Goal: Check status: Check status

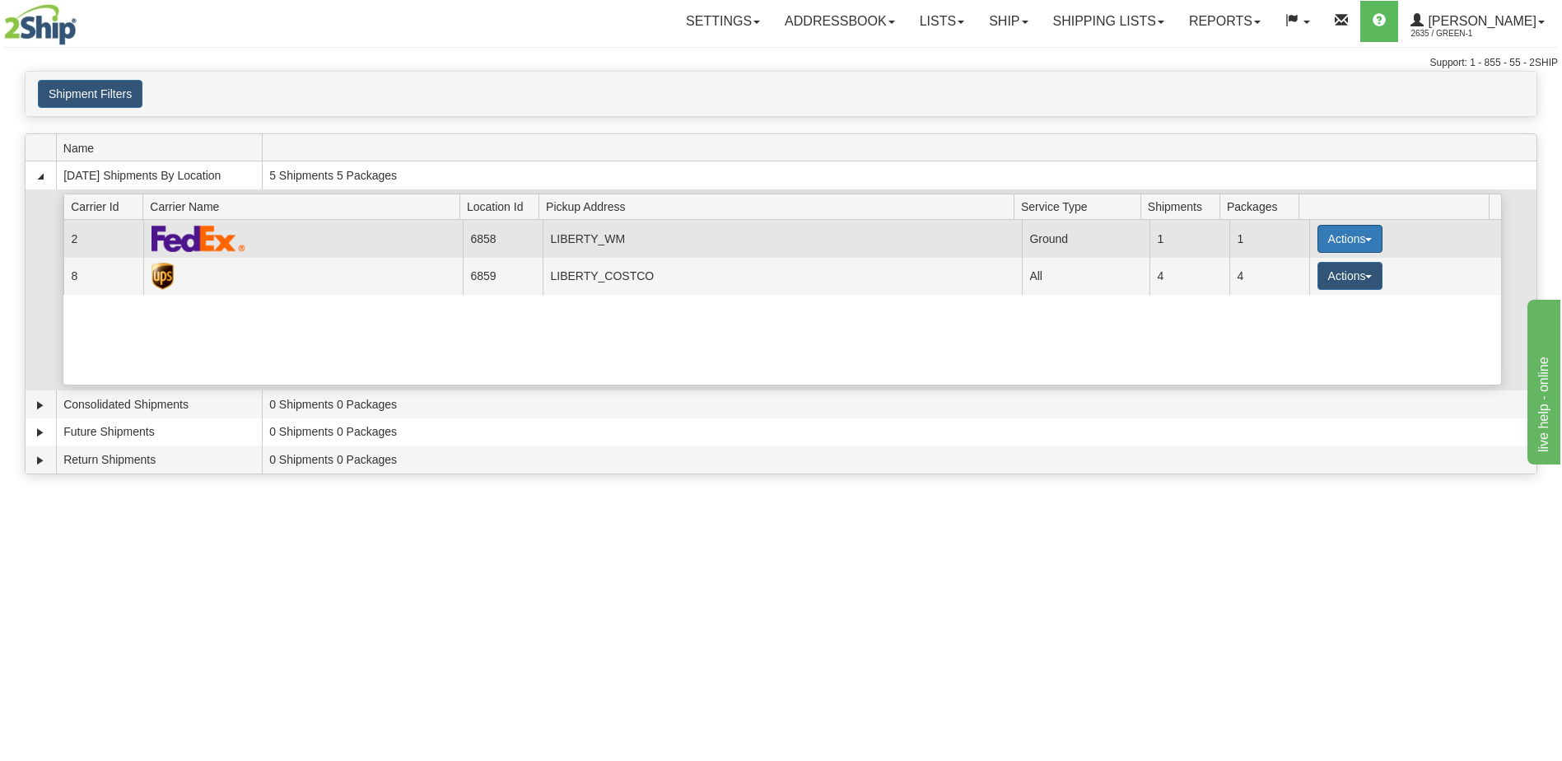
click at [1350, 239] on button "Actions" at bounding box center [1350, 239] width 66 height 28
click at [1331, 275] on link "Details" at bounding box center [1316, 269] width 132 height 21
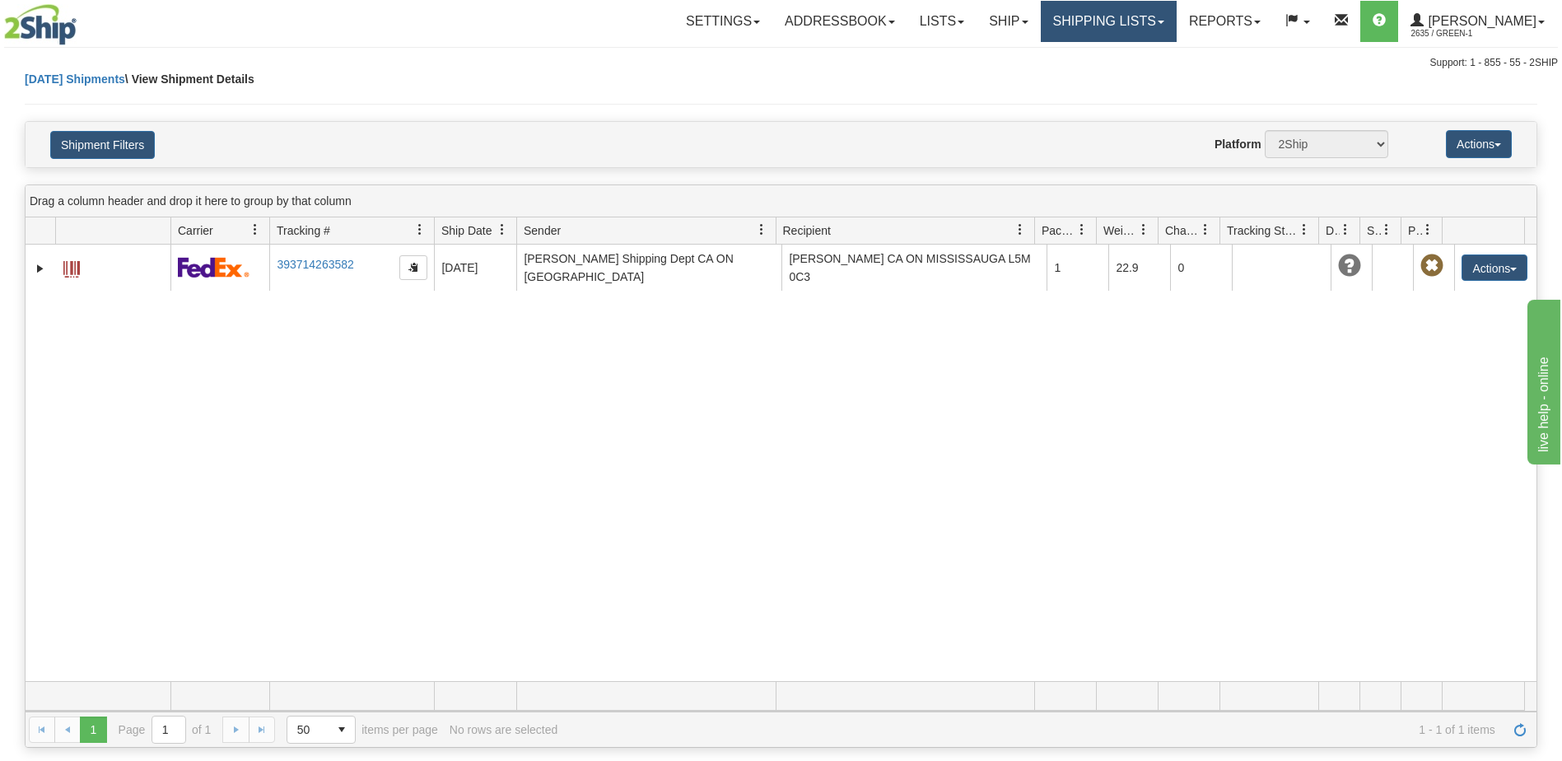
click at [1127, 18] on link "Shipping lists" at bounding box center [1109, 21] width 136 height 41
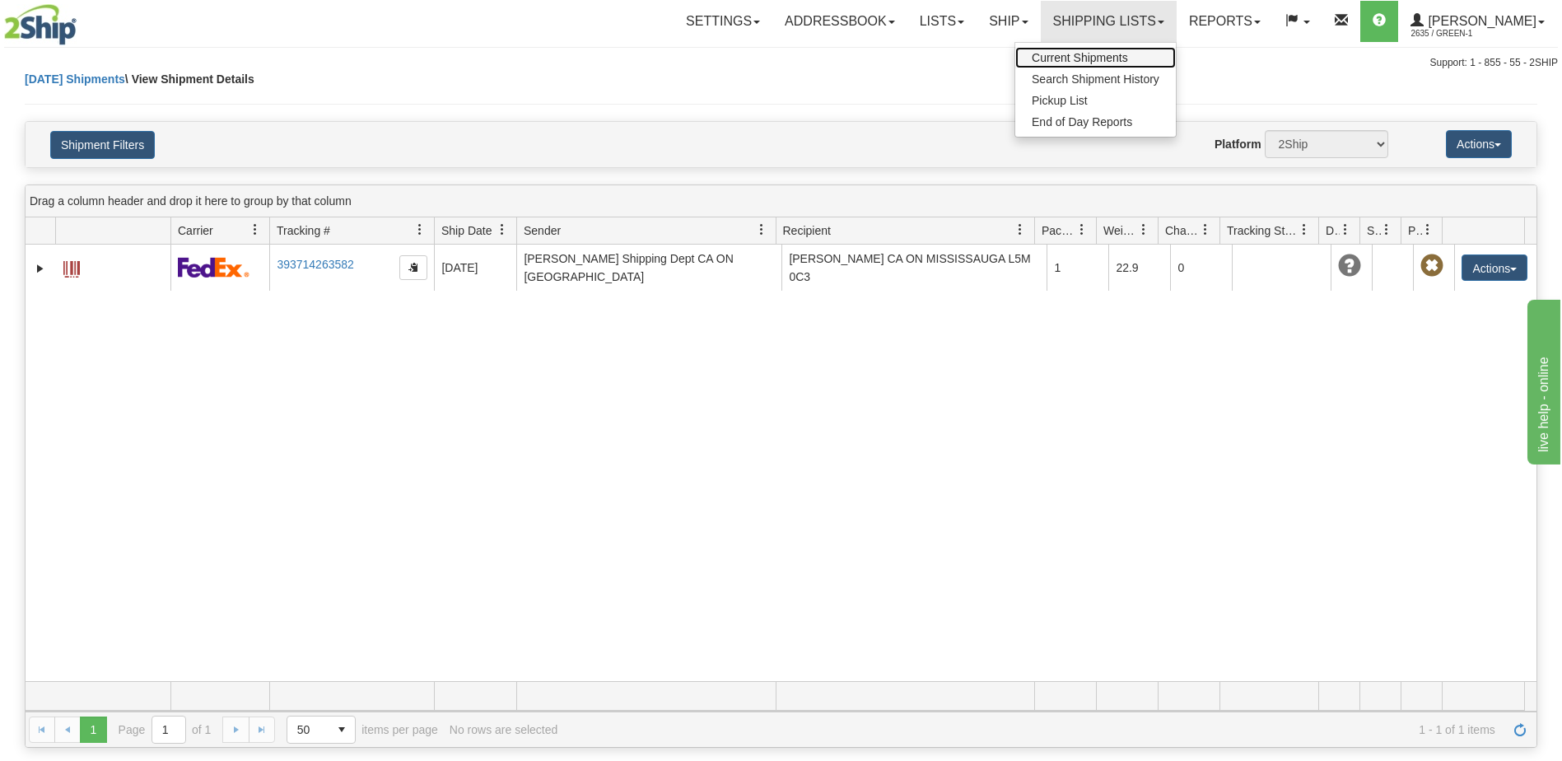
click at [1122, 56] on span "Current Shipments" at bounding box center [1080, 57] width 96 height 13
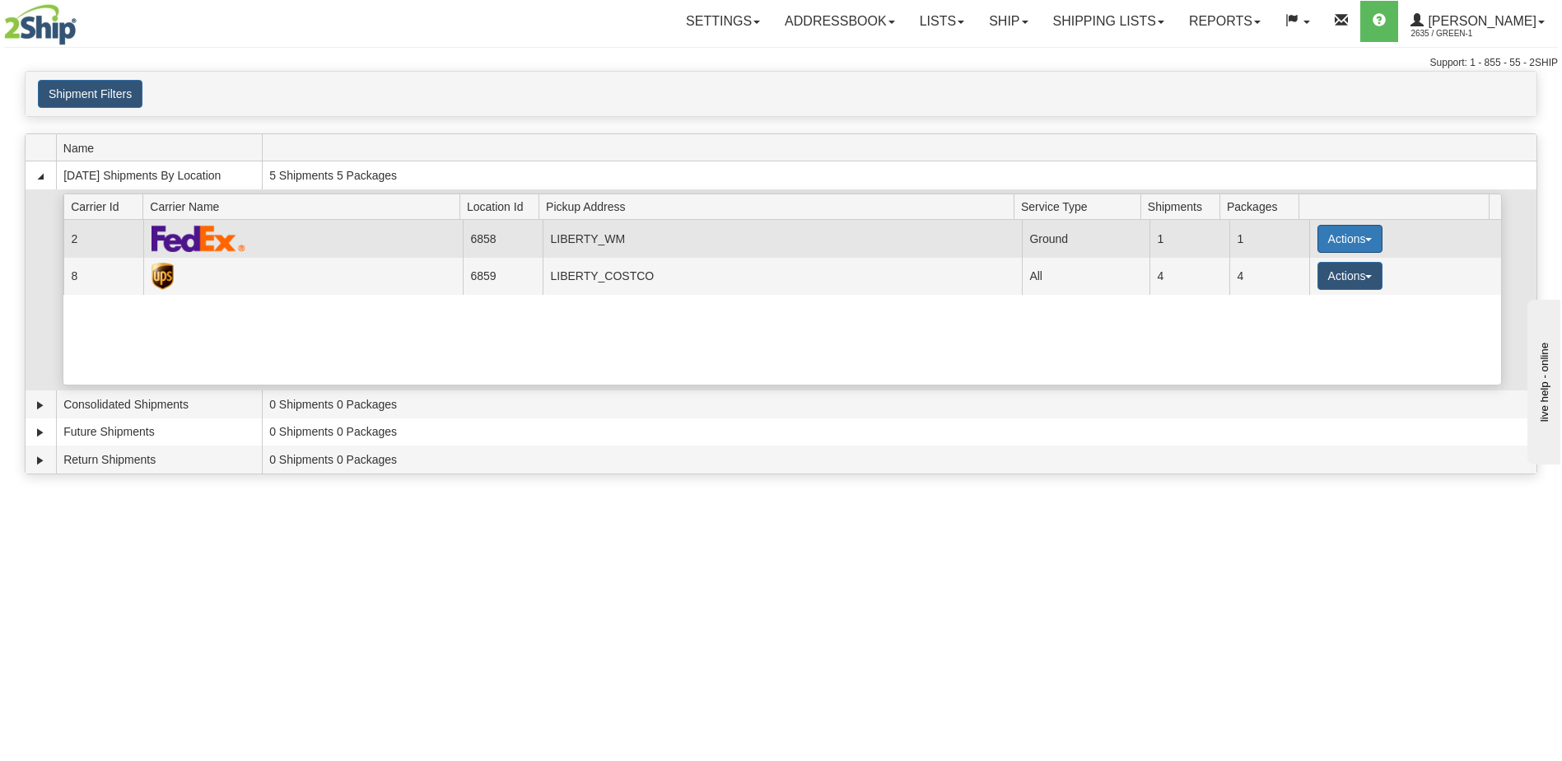
click at [1369, 244] on button "Actions" at bounding box center [1350, 239] width 66 height 28
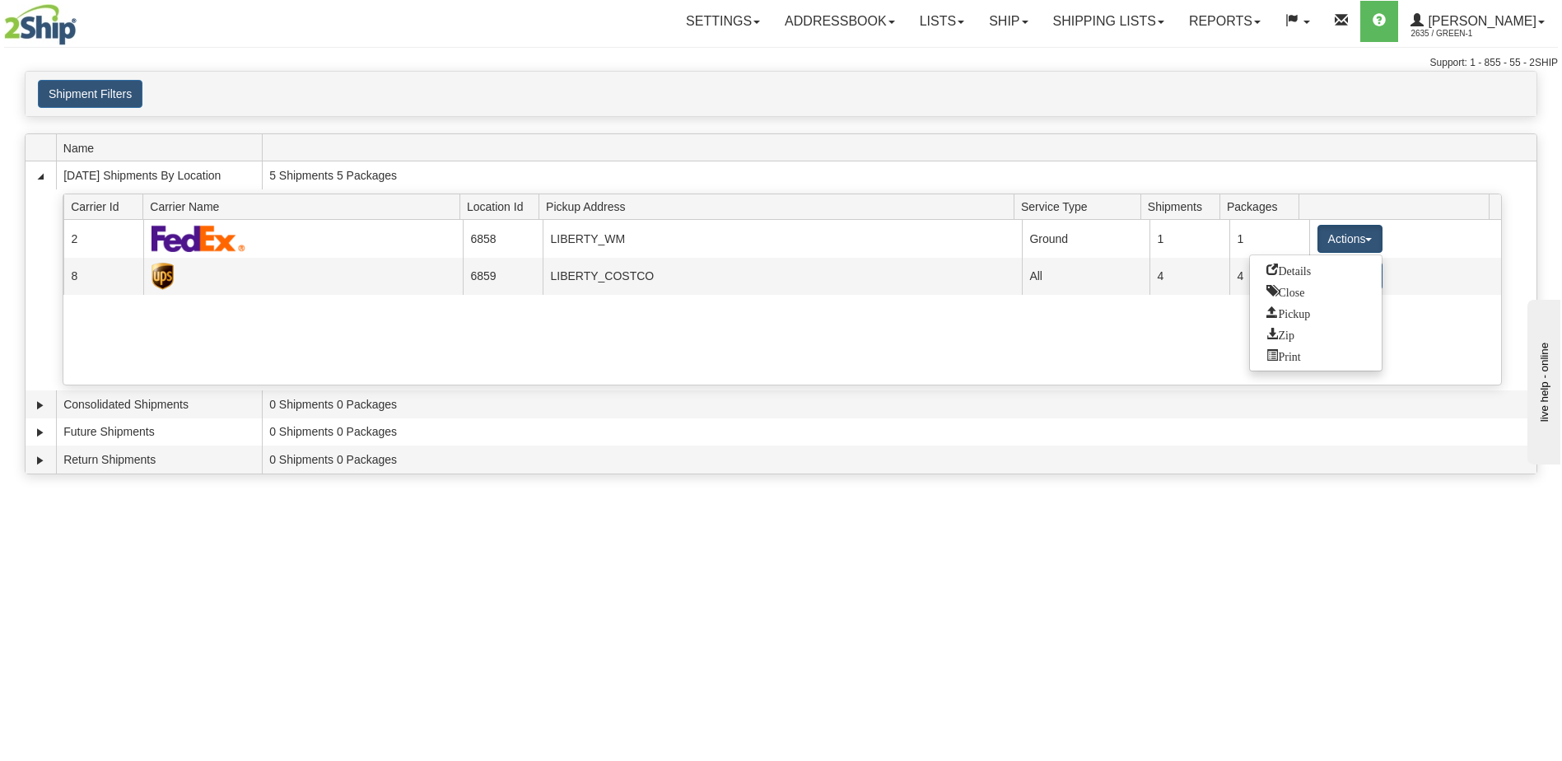
click at [736, 544] on div "Toggle navigation Settings Shipping Preferences Fields Preferences New Recipien…" at bounding box center [781, 380] width 1562 height 761
click at [140, 558] on div "Toggle navigation Settings Shipping Preferences Fields Preferences New Recipien…" at bounding box center [781, 380] width 1562 height 761
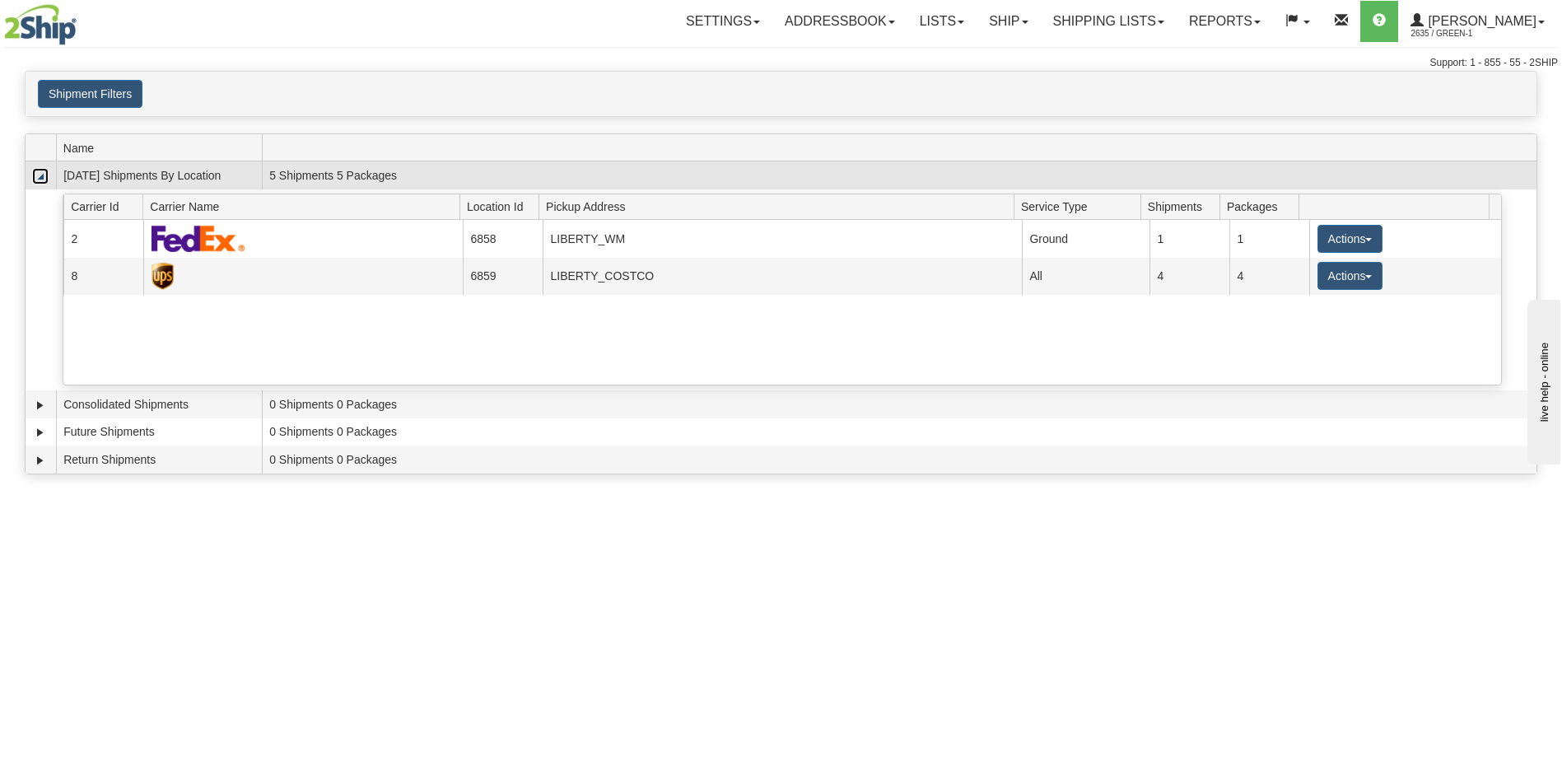
click at [41, 179] on link "Collapse" at bounding box center [40, 176] width 16 height 16
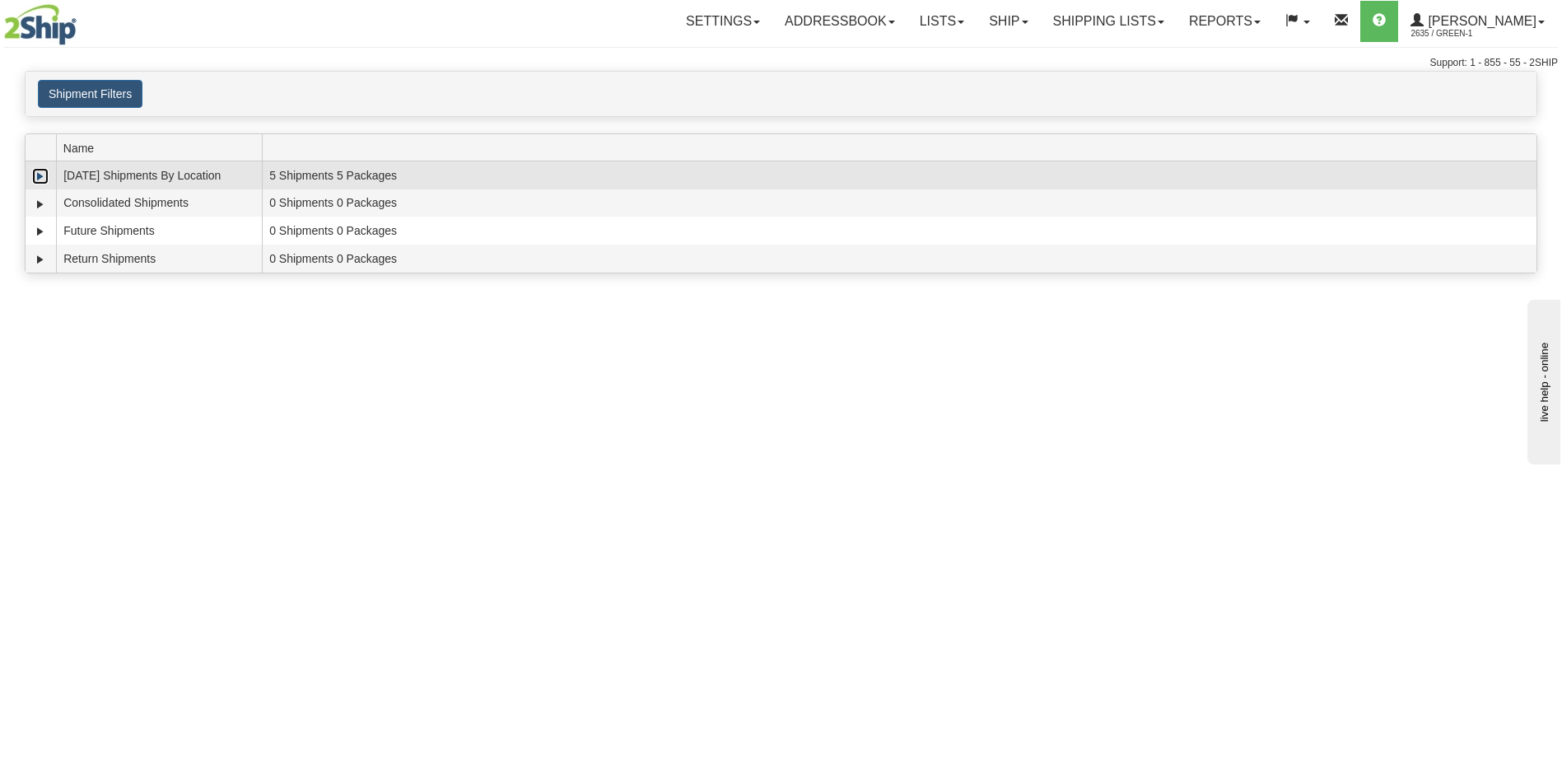
click at [39, 179] on link "Expand" at bounding box center [40, 176] width 16 height 16
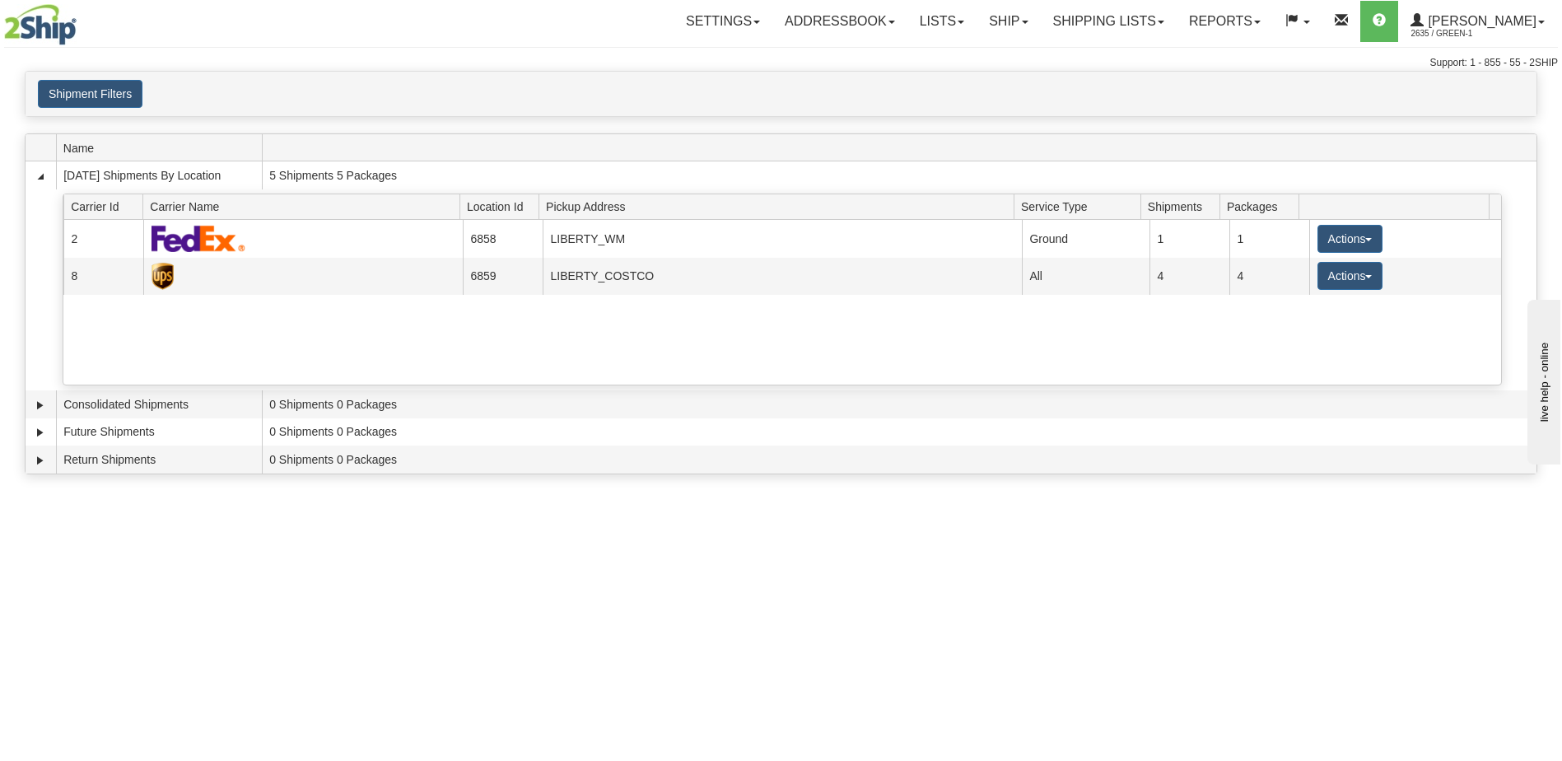
click at [422, 560] on div "Toggle navigation Settings Shipping Preferences Fields Preferences New Recipien…" at bounding box center [781, 380] width 1562 height 761
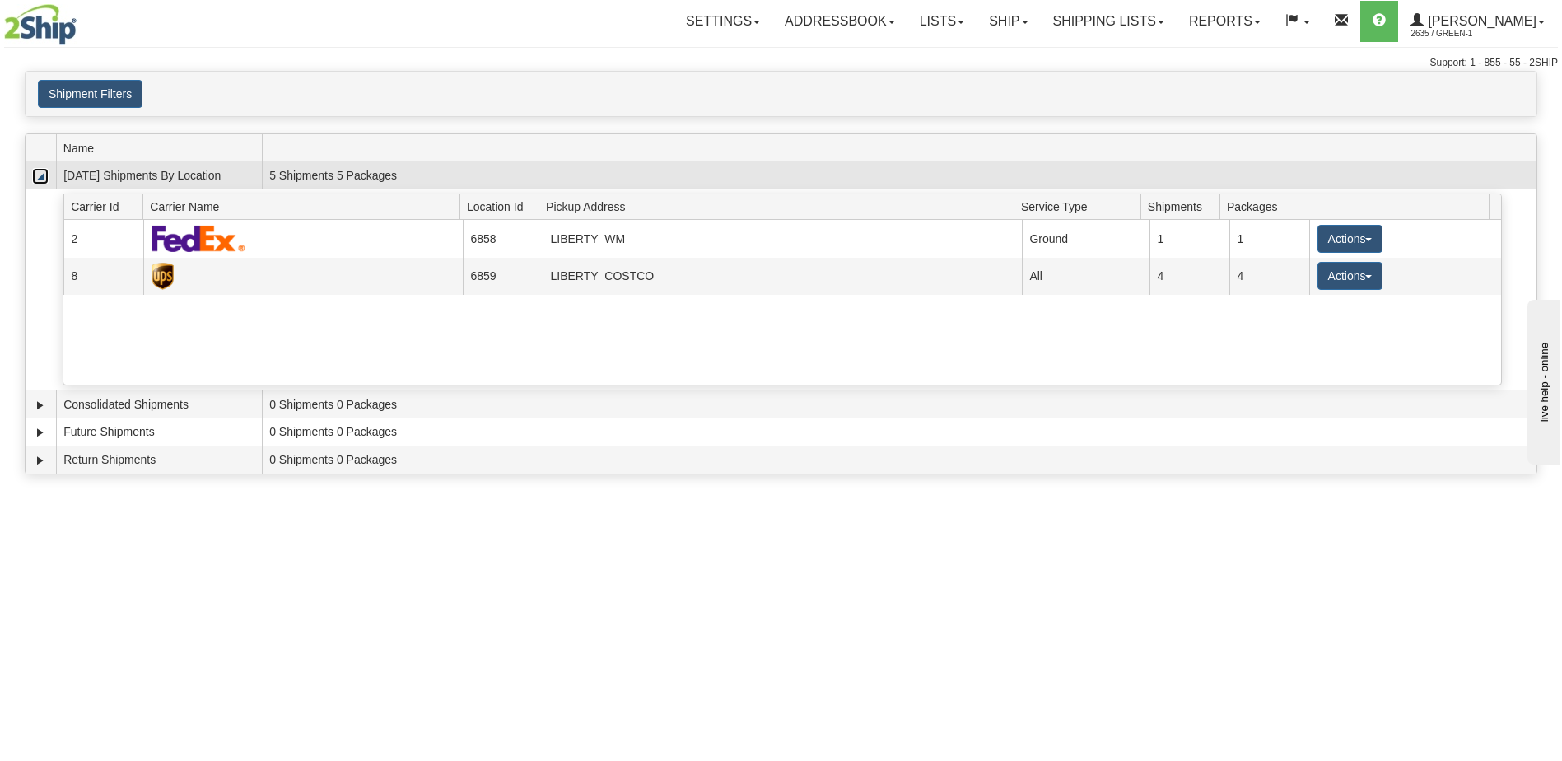
click at [42, 171] on link "Collapse" at bounding box center [40, 176] width 16 height 16
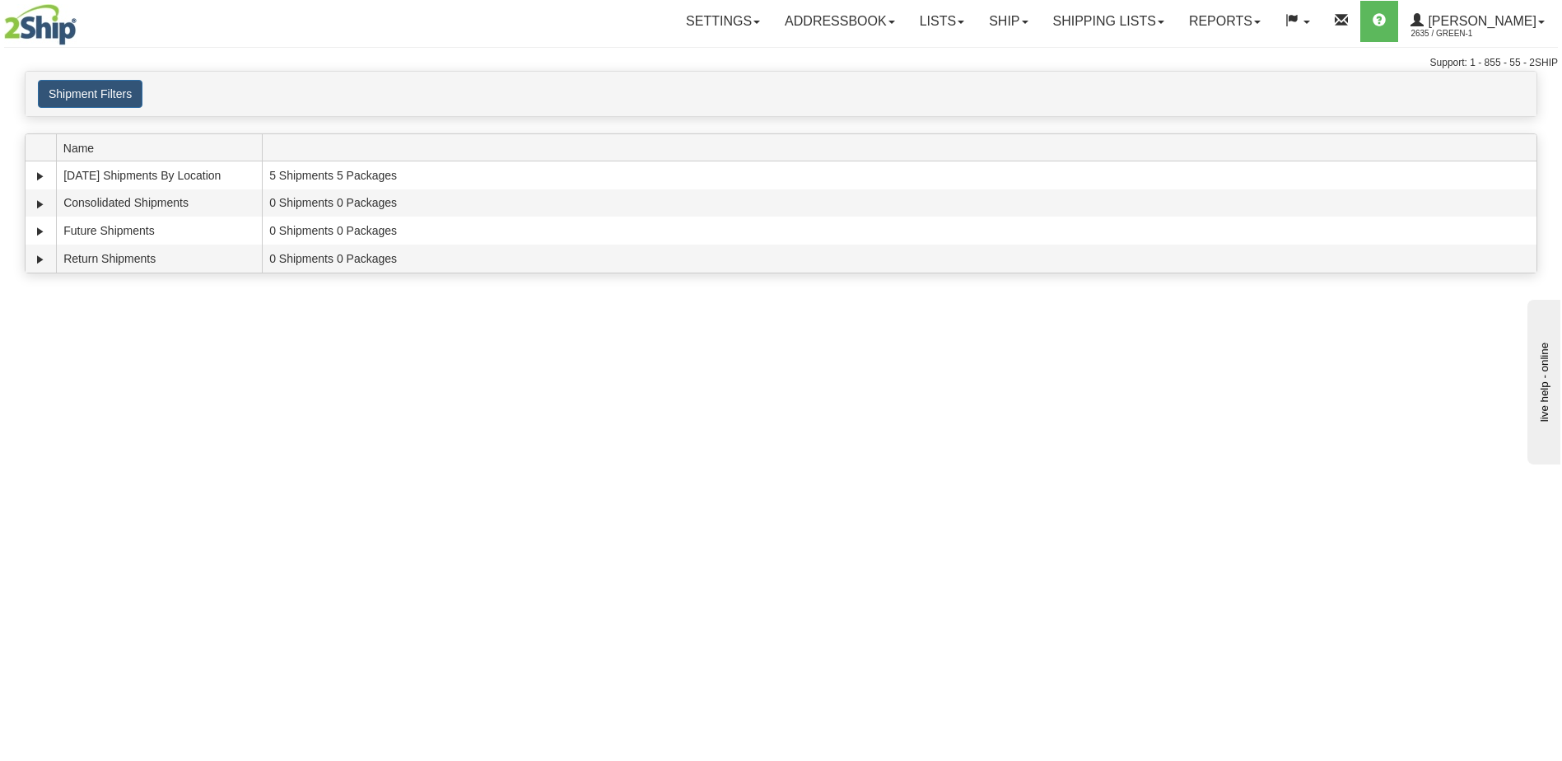
click at [201, 445] on div "Toggle navigation Settings Shipping Preferences Fields Preferences New Recipien…" at bounding box center [781, 380] width 1562 height 761
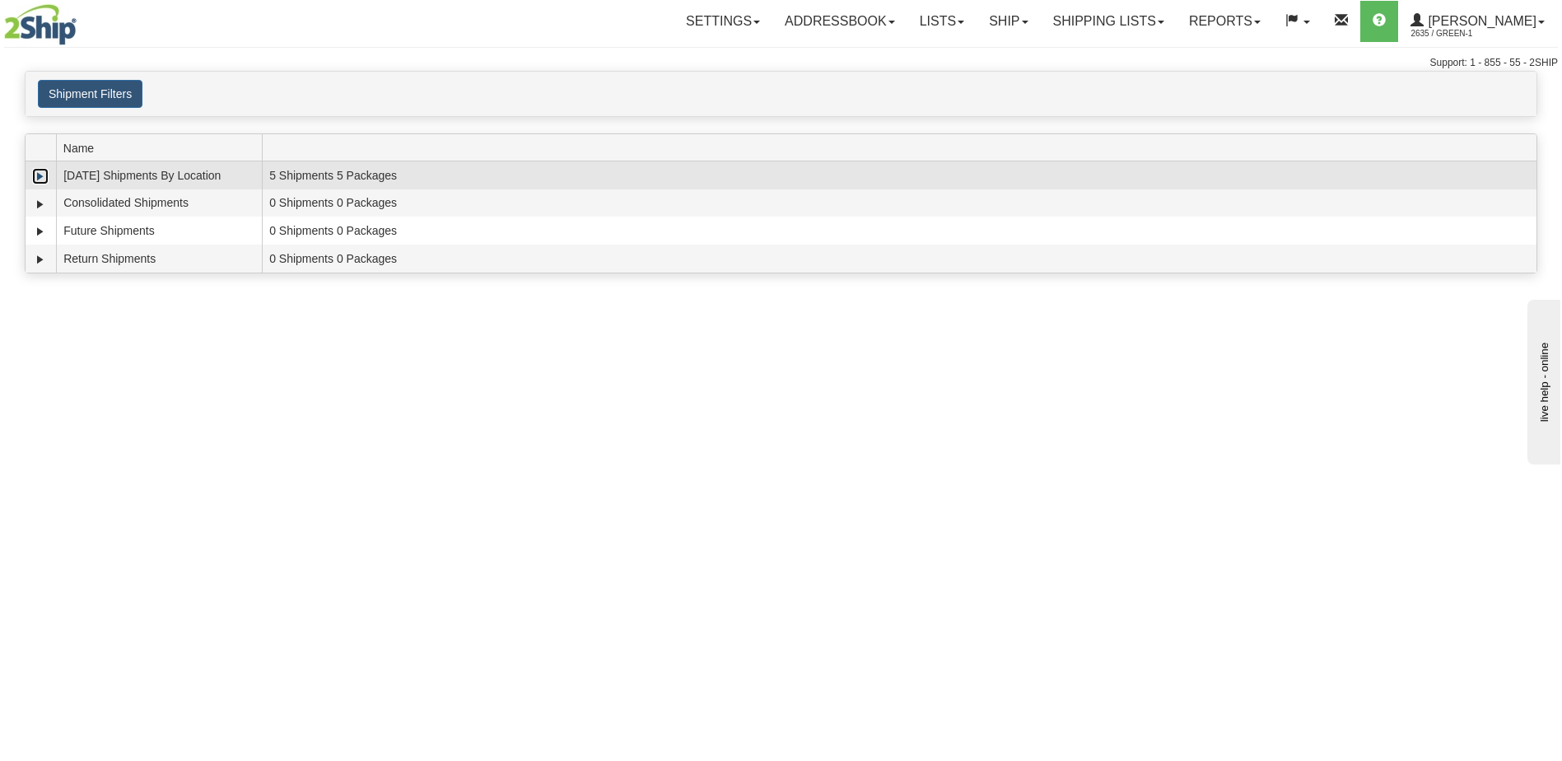
click at [36, 175] on link "Expand" at bounding box center [40, 176] width 16 height 16
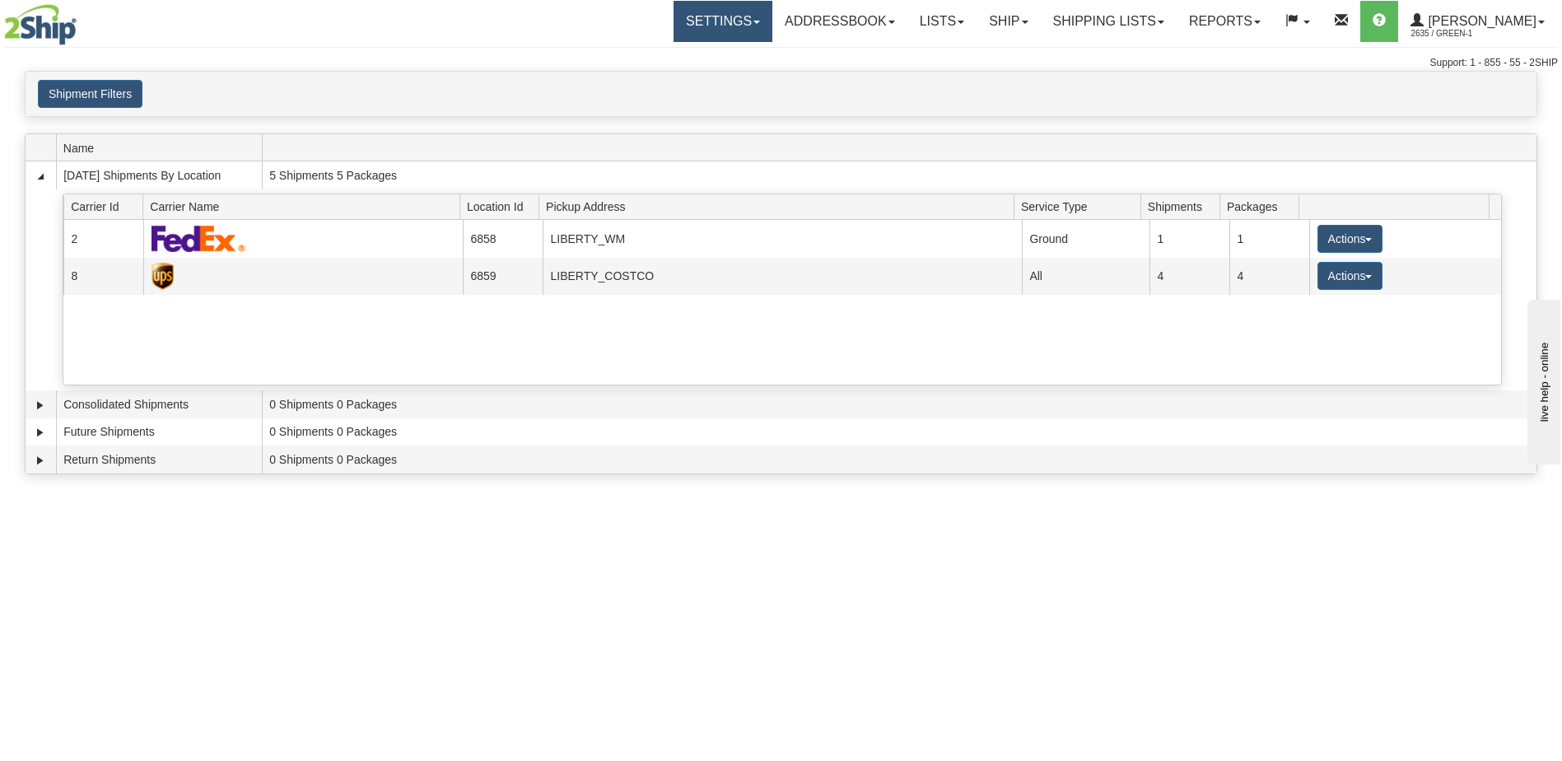
click at [741, 26] on link "Settings" at bounding box center [723, 21] width 99 height 41
click at [746, 80] on span "New" at bounding box center [739, 79] width 32 height 15
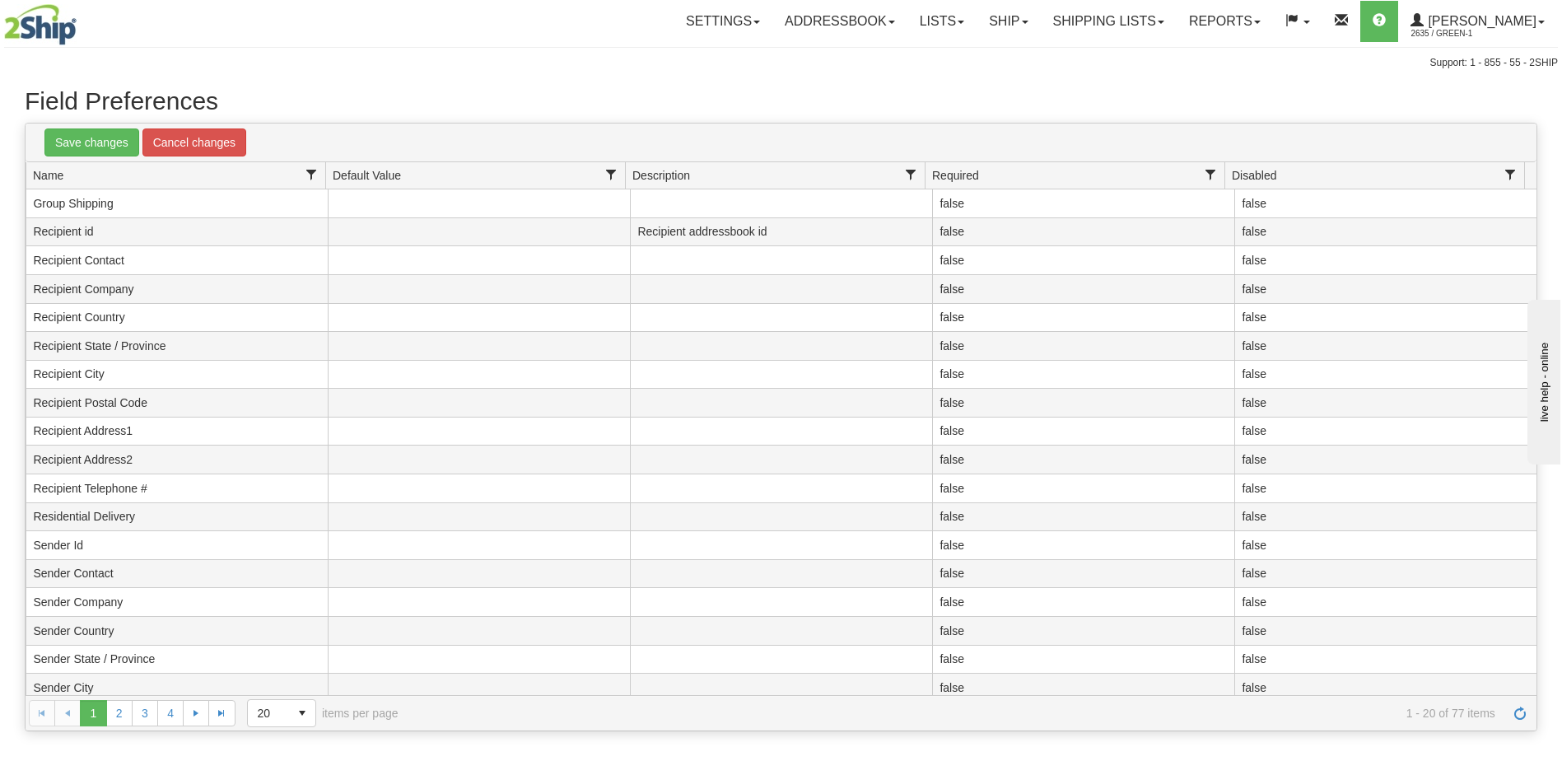
click at [51, 20] on img at bounding box center [40, 24] width 72 height 41
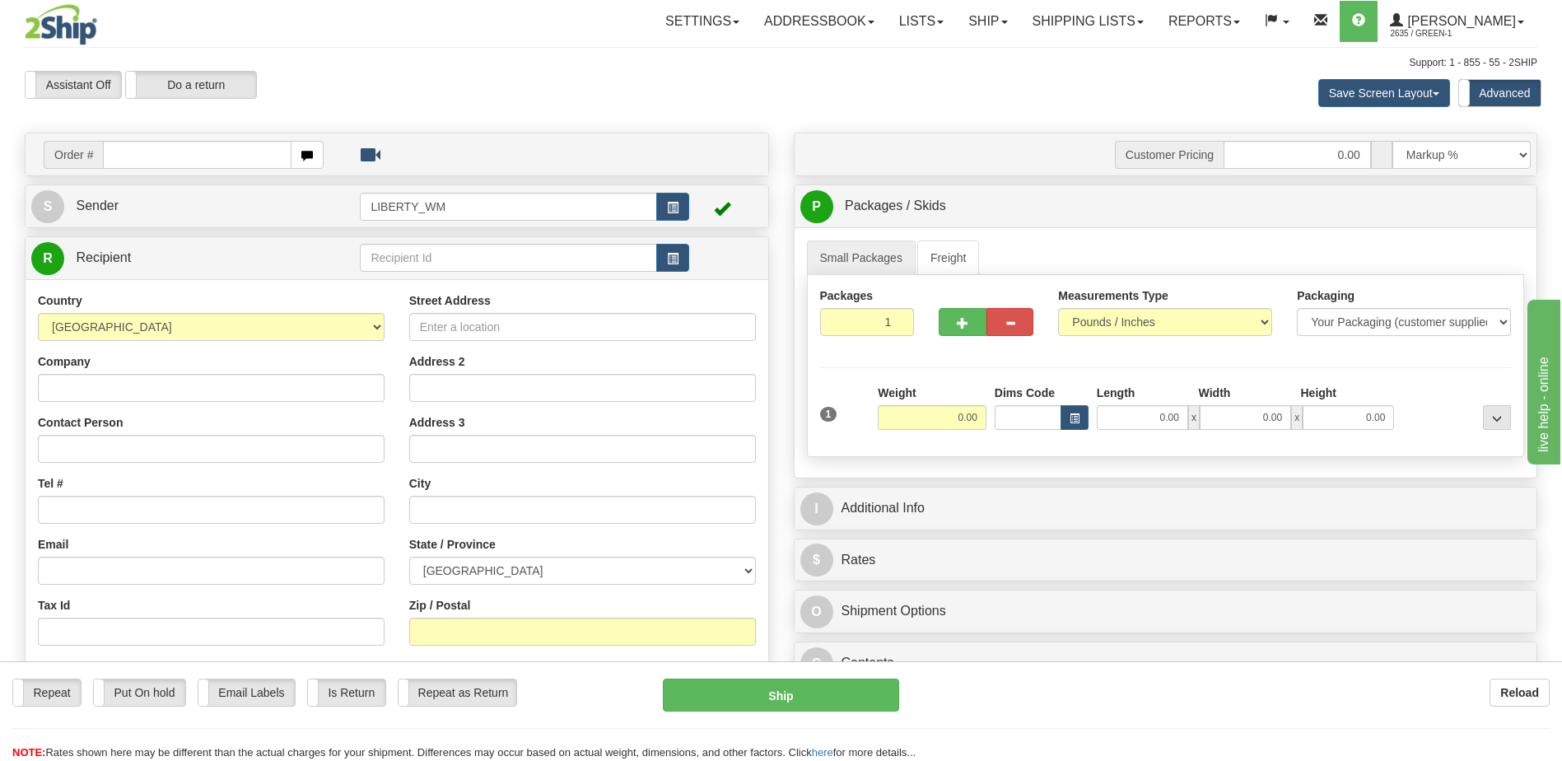
click at [902, 98] on div "Assistant On Assistant Off Do a return Do a return Previous Next Save Screen La…" at bounding box center [780, 93] width 1537 height 44
click at [1098, 21] on link "Shipping lists" at bounding box center [1088, 21] width 136 height 41
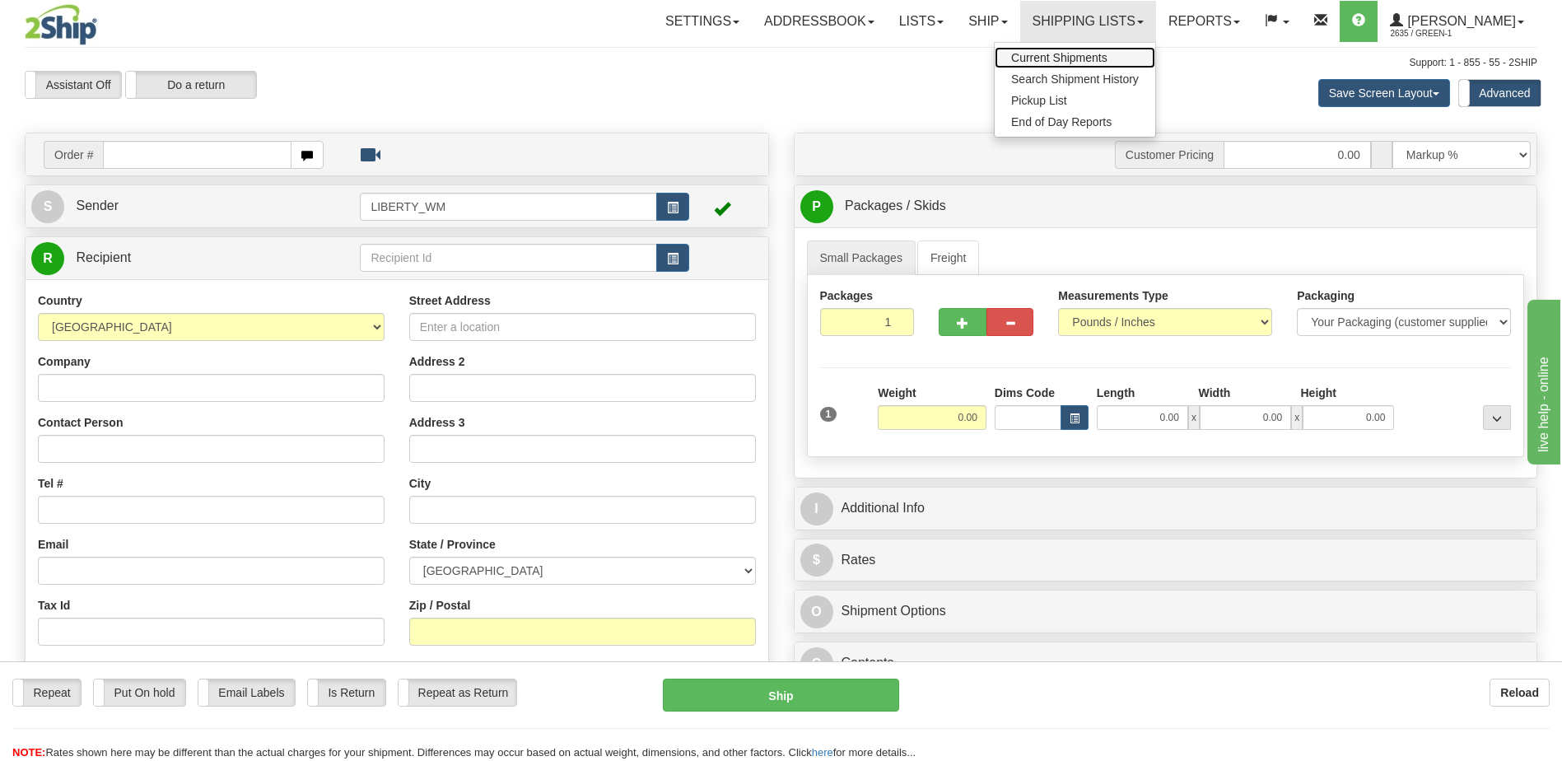
click at [1098, 54] on span "Current Shipments" at bounding box center [1059, 57] width 96 height 13
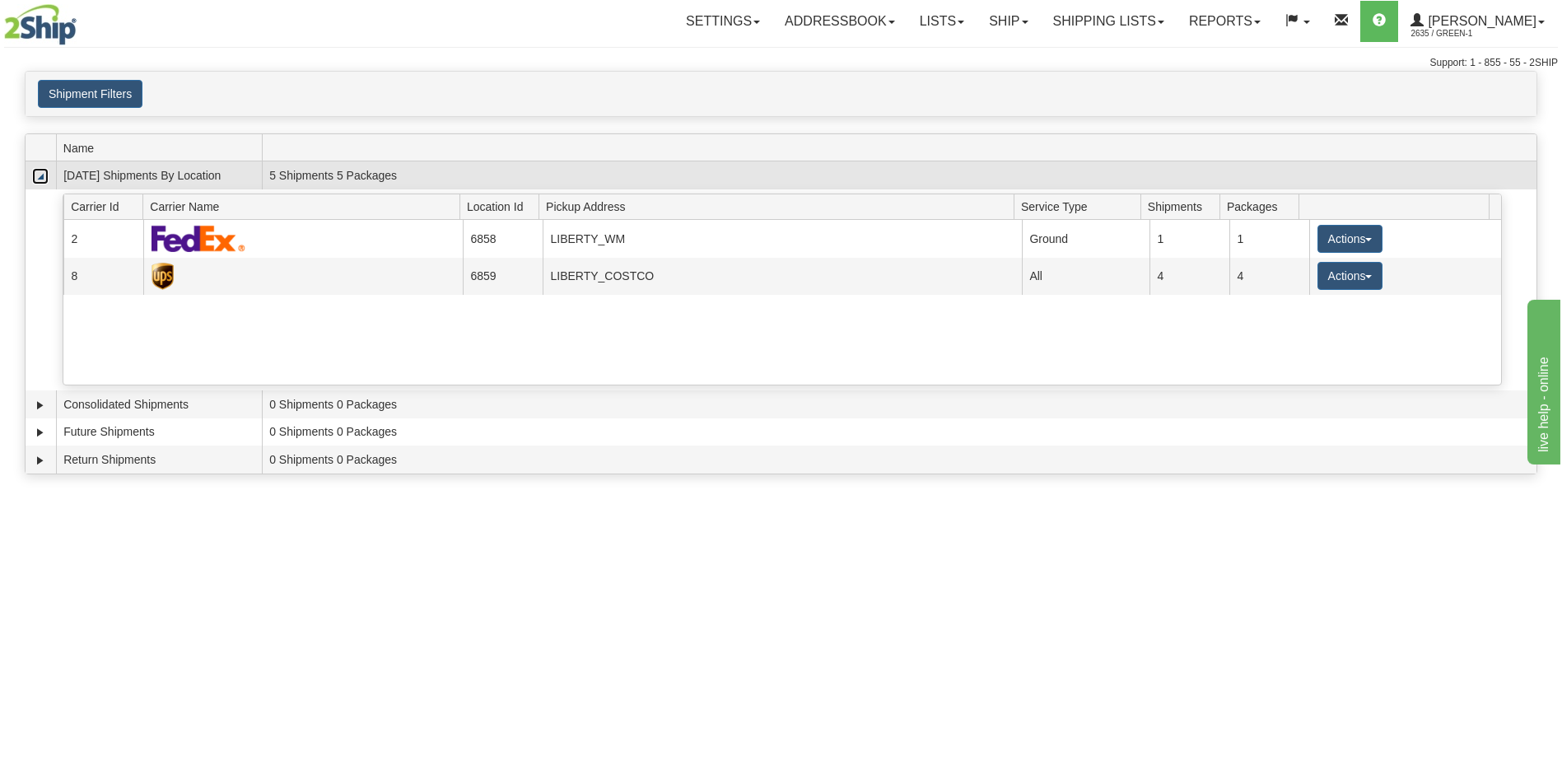
click at [40, 175] on link "Collapse" at bounding box center [40, 176] width 16 height 16
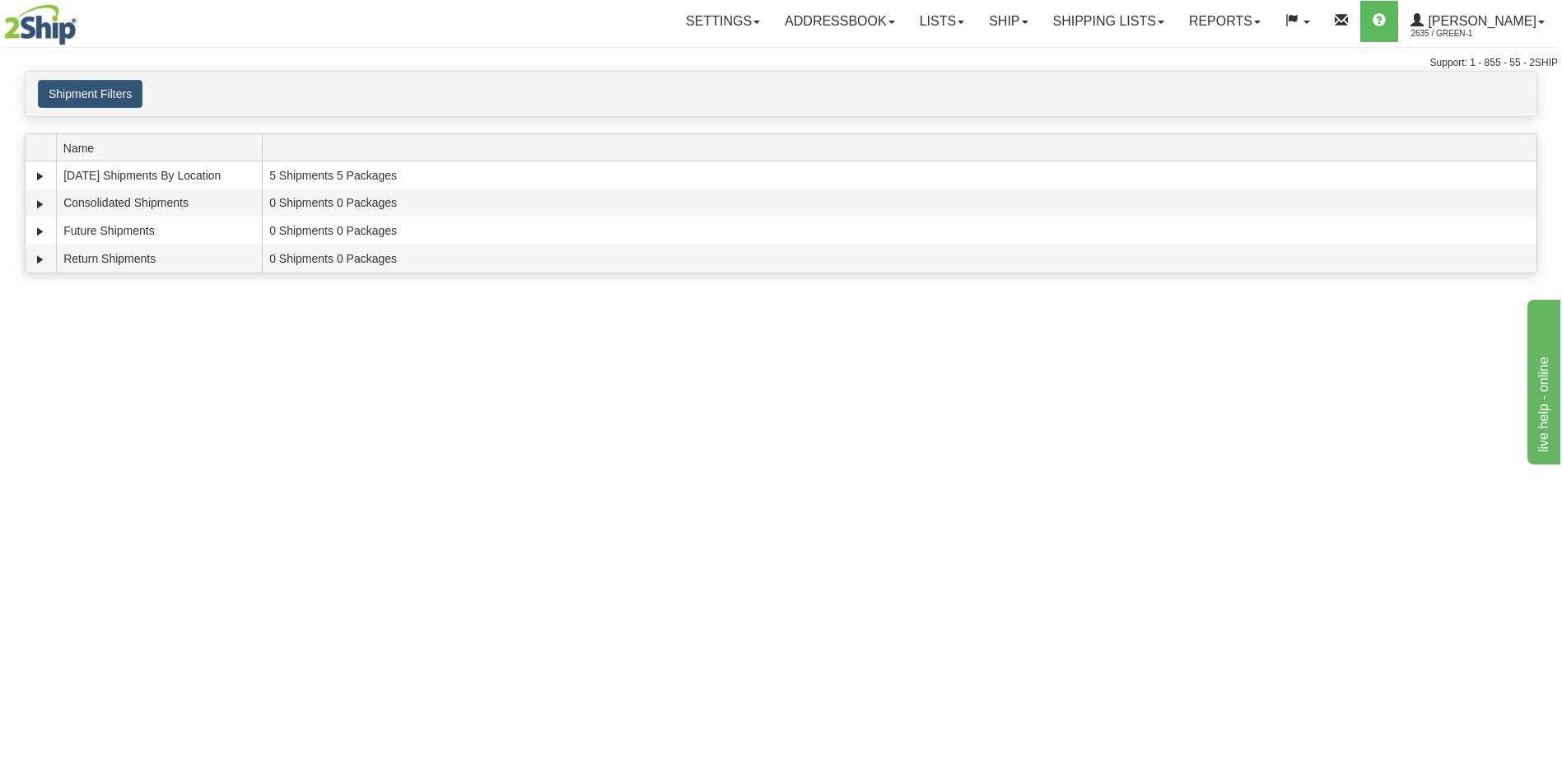
click at [293, 538] on div "Toggle navigation Settings Shipping Preferences Fields Preferences New Recipien…" at bounding box center [781, 380] width 1562 height 761
click at [144, 511] on div "Toggle navigation Settings Shipping Preferences Fields Preferences New Recipien…" at bounding box center [781, 380] width 1562 height 761
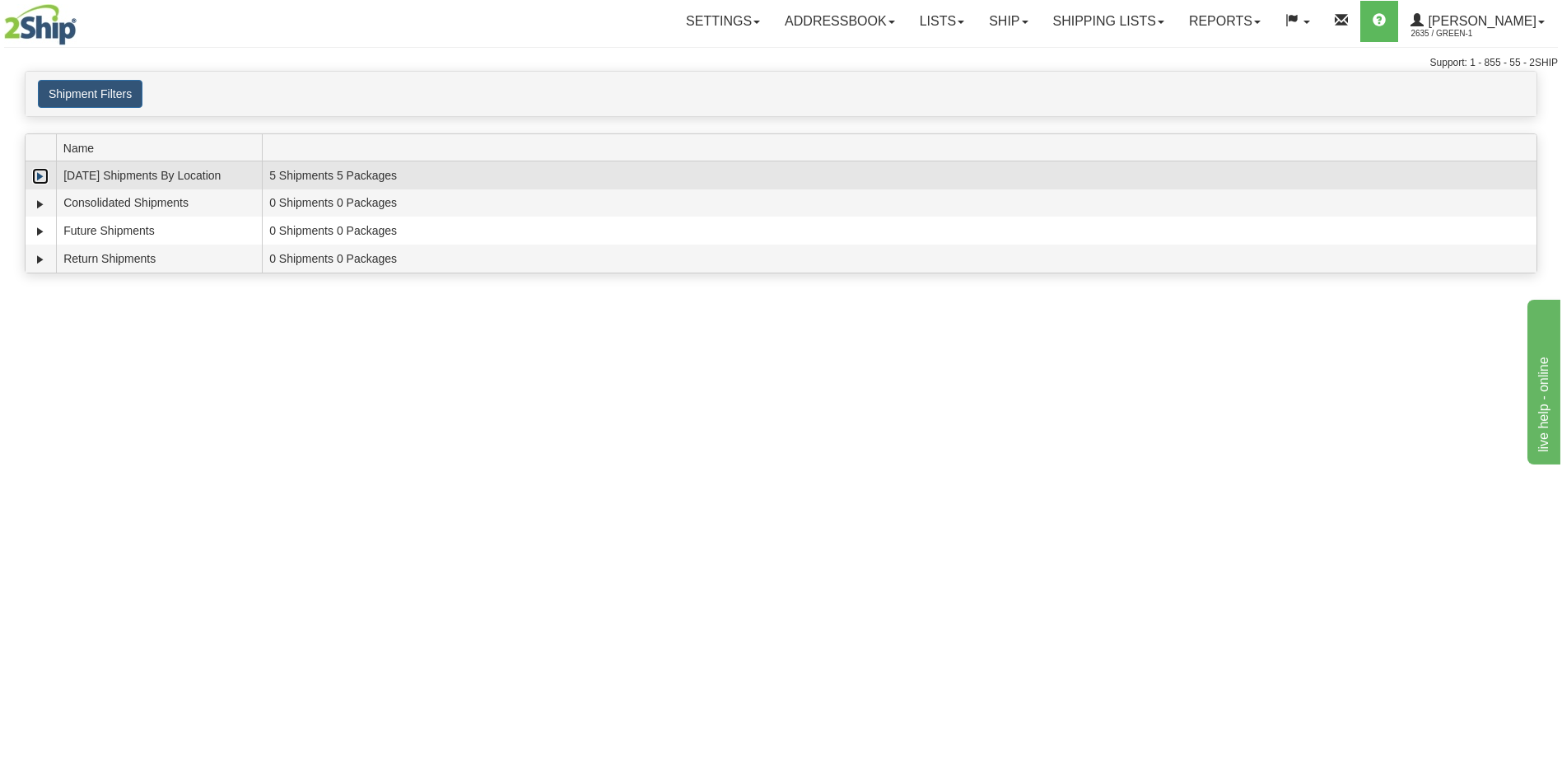
click at [38, 179] on link "Expand" at bounding box center [40, 176] width 16 height 16
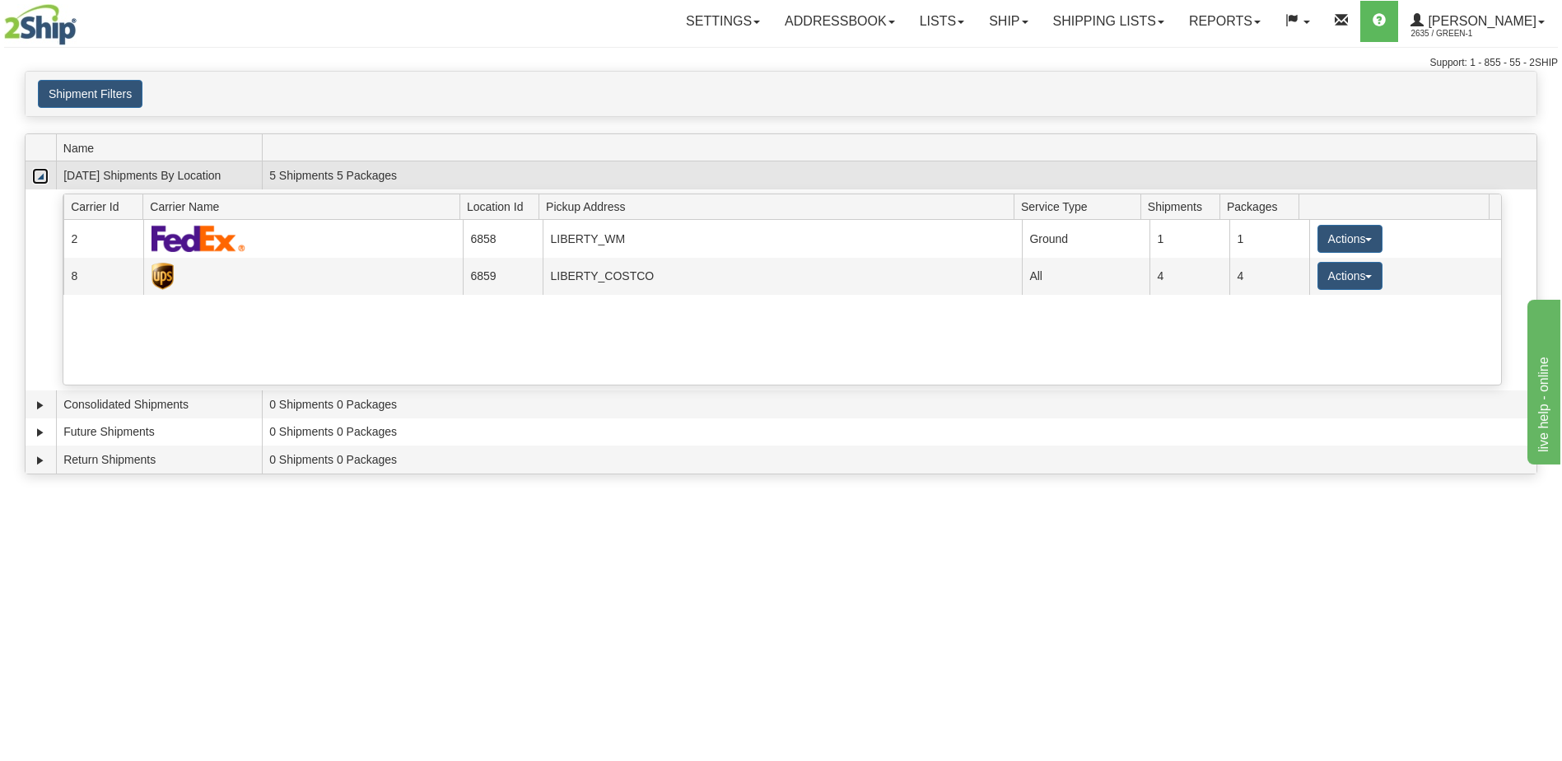
click at [38, 179] on link "Collapse" at bounding box center [40, 176] width 16 height 16
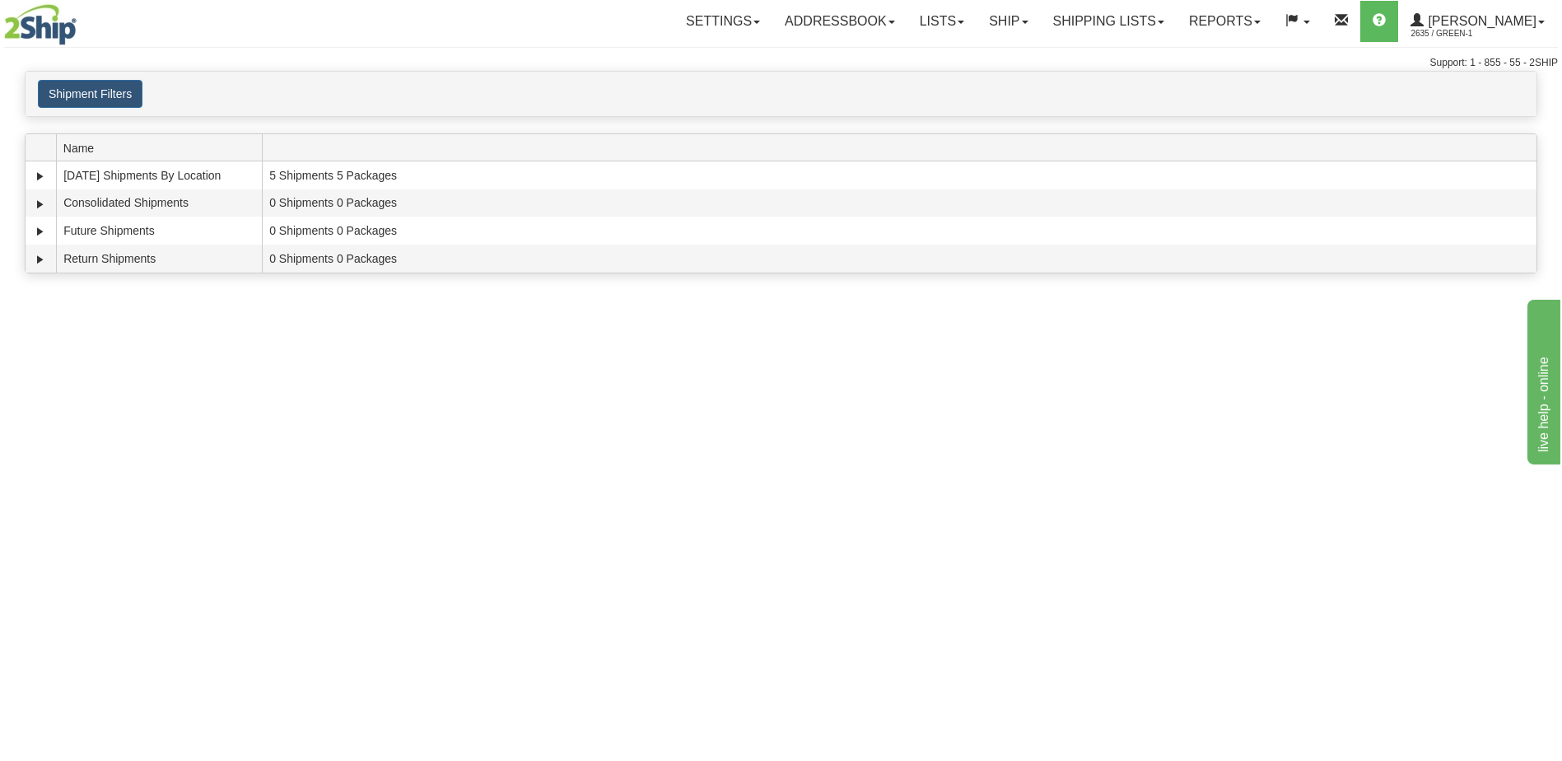
click at [836, 665] on div "Toggle navigation Settings Shipping Preferences Fields Preferences New Recipien…" at bounding box center [781, 380] width 1562 height 761
click at [1284, 501] on div "Toggle navigation Settings Shipping Preferences Fields Preferences New Recipien…" at bounding box center [781, 380] width 1562 height 761
click at [1443, 503] on div "Toggle navigation Settings Shipping Preferences Fields Preferences New Recipien…" at bounding box center [781, 380] width 1562 height 761
click at [1288, 441] on div "Toggle navigation Settings Shipping Preferences Fields Preferences New Recipien…" at bounding box center [781, 380] width 1562 height 761
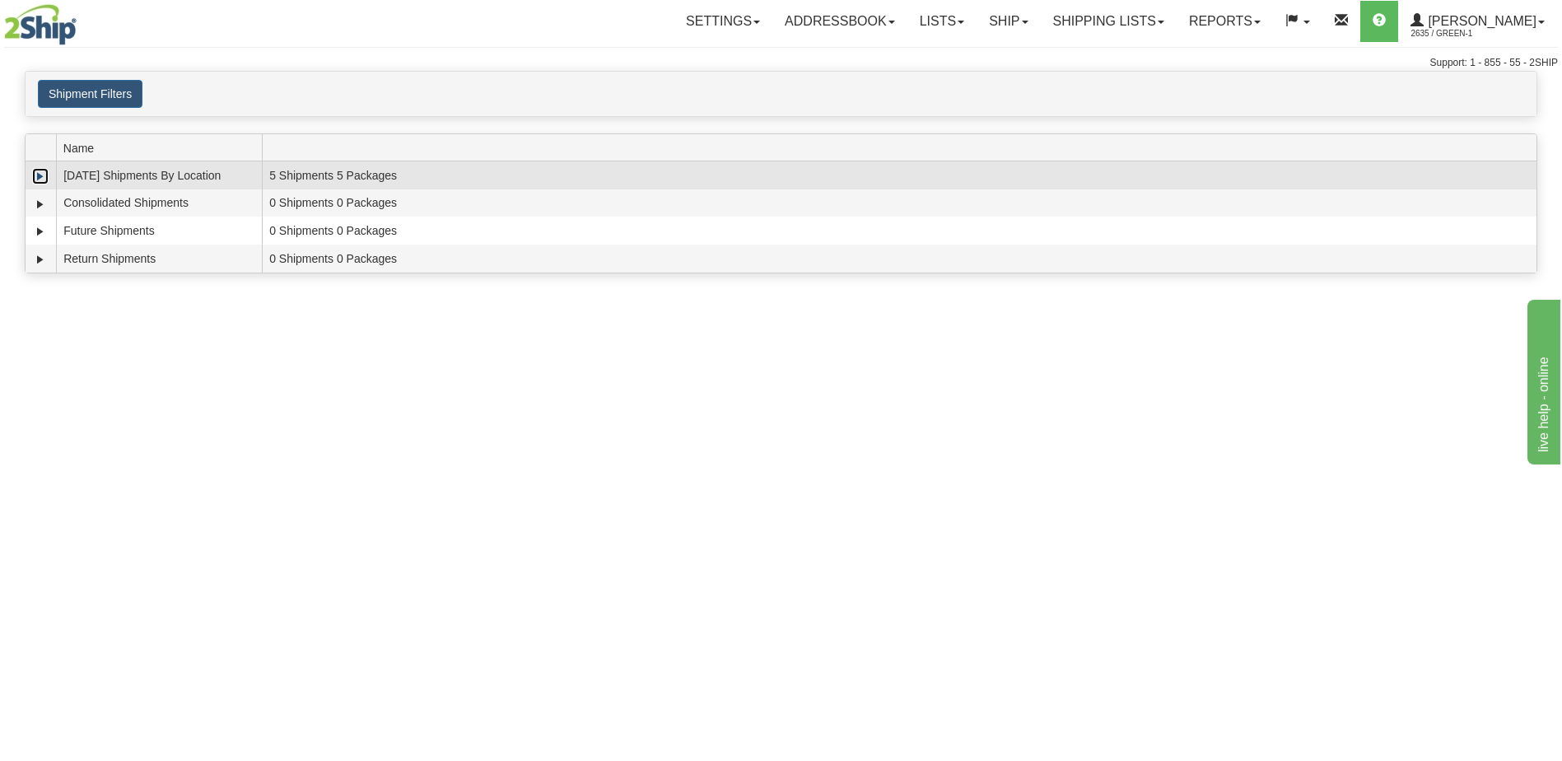
click at [44, 175] on link "Expand" at bounding box center [40, 176] width 16 height 16
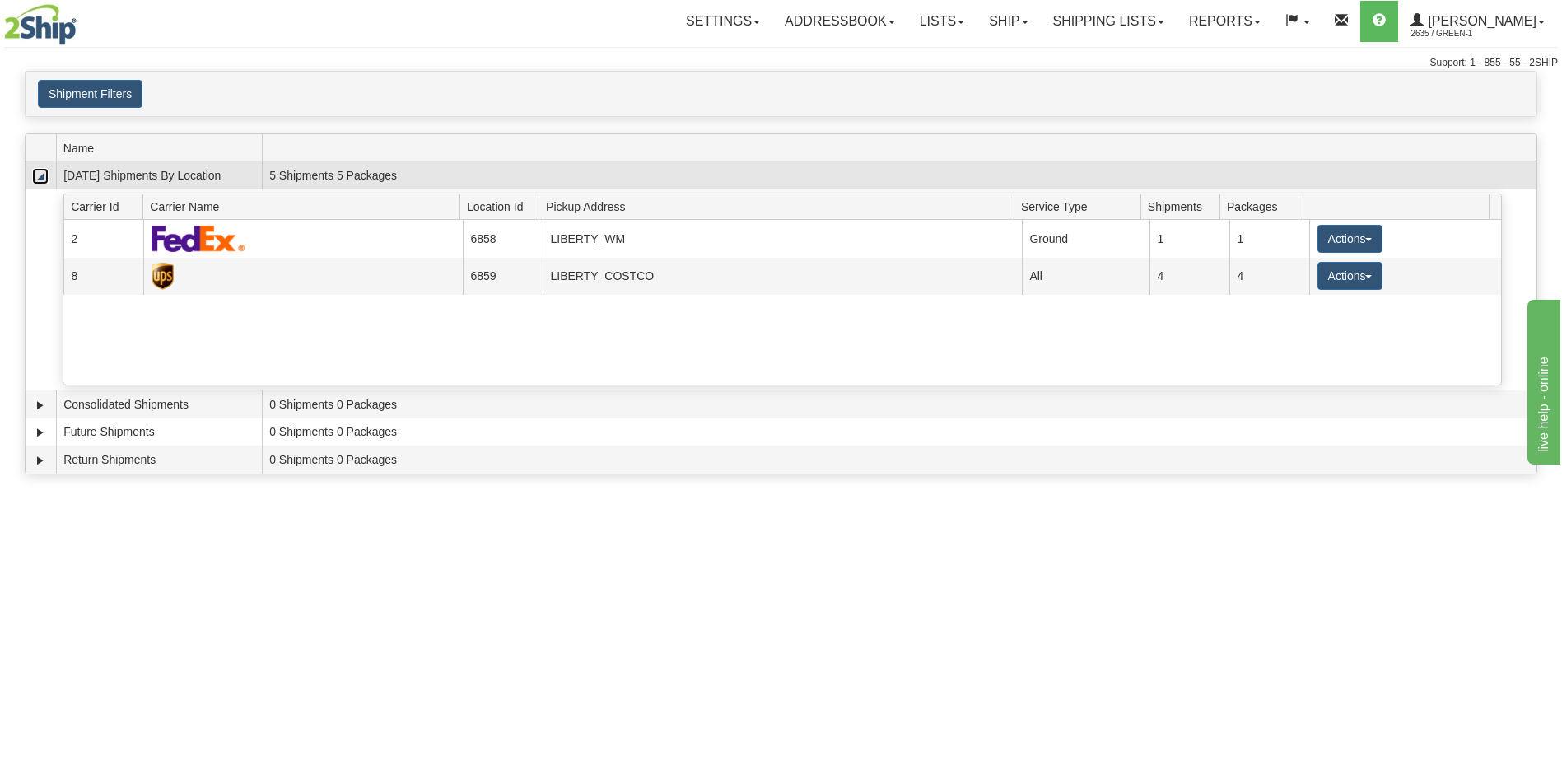
click at [40, 175] on link "Collapse" at bounding box center [40, 176] width 16 height 16
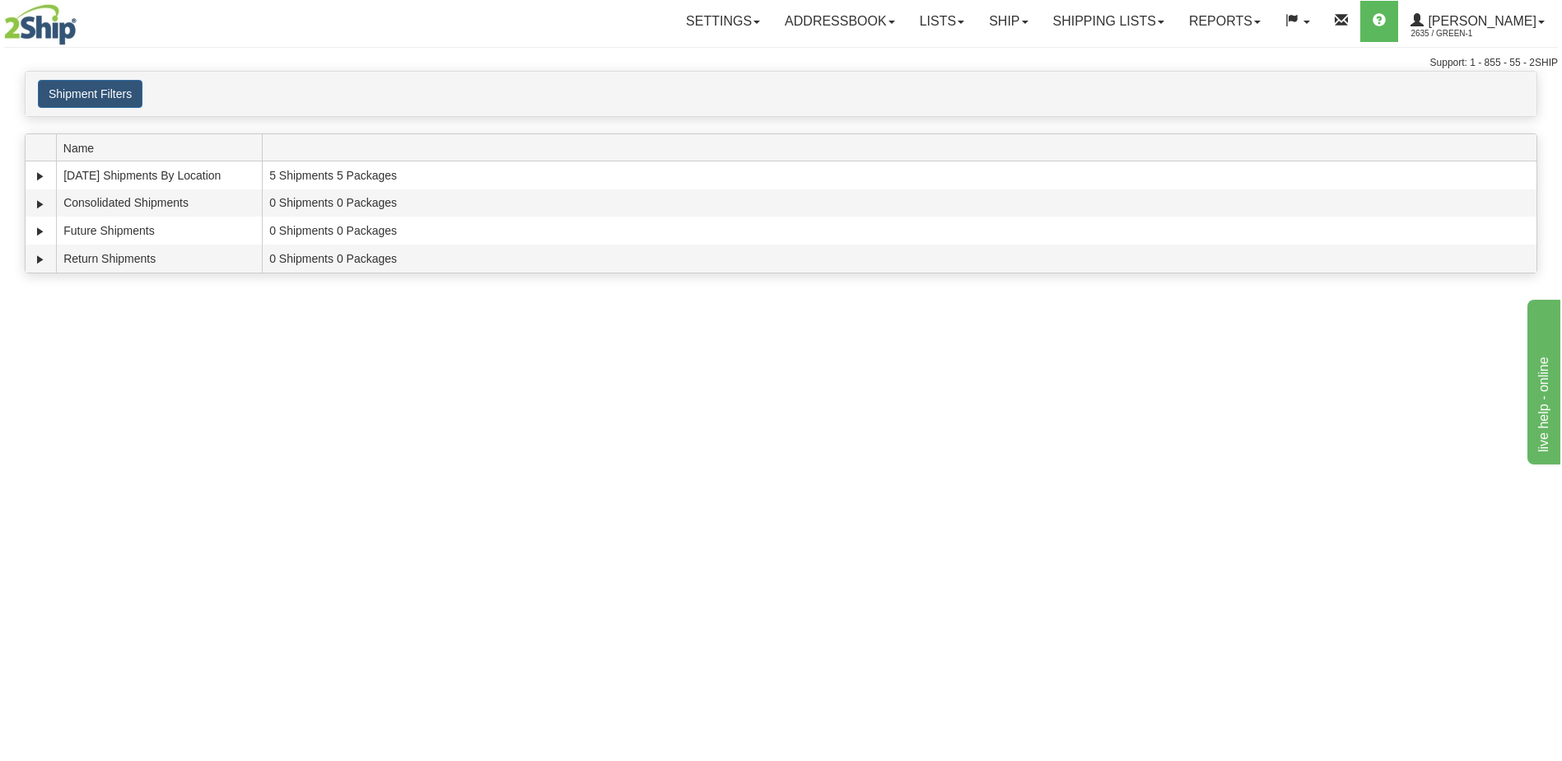
drag, startPoint x: 416, startPoint y: 478, endPoint x: 442, endPoint y: 473, distance: 26.8
click at [417, 481] on div "Toggle navigation Settings Shipping Preferences Fields Preferences New Recipien…" at bounding box center [781, 380] width 1562 height 761
click at [1438, 448] on div "Toggle navigation Settings Shipping Preferences Fields Preferences New Recipien…" at bounding box center [781, 380] width 1562 height 761
click at [261, 467] on div "Toggle navigation Settings Shipping Preferences Fields Preferences New Recipien…" at bounding box center [781, 380] width 1562 height 761
click at [238, 484] on div "Toggle navigation Settings Shipping Preferences Fields Preferences New Recipien…" at bounding box center [781, 380] width 1562 height 761
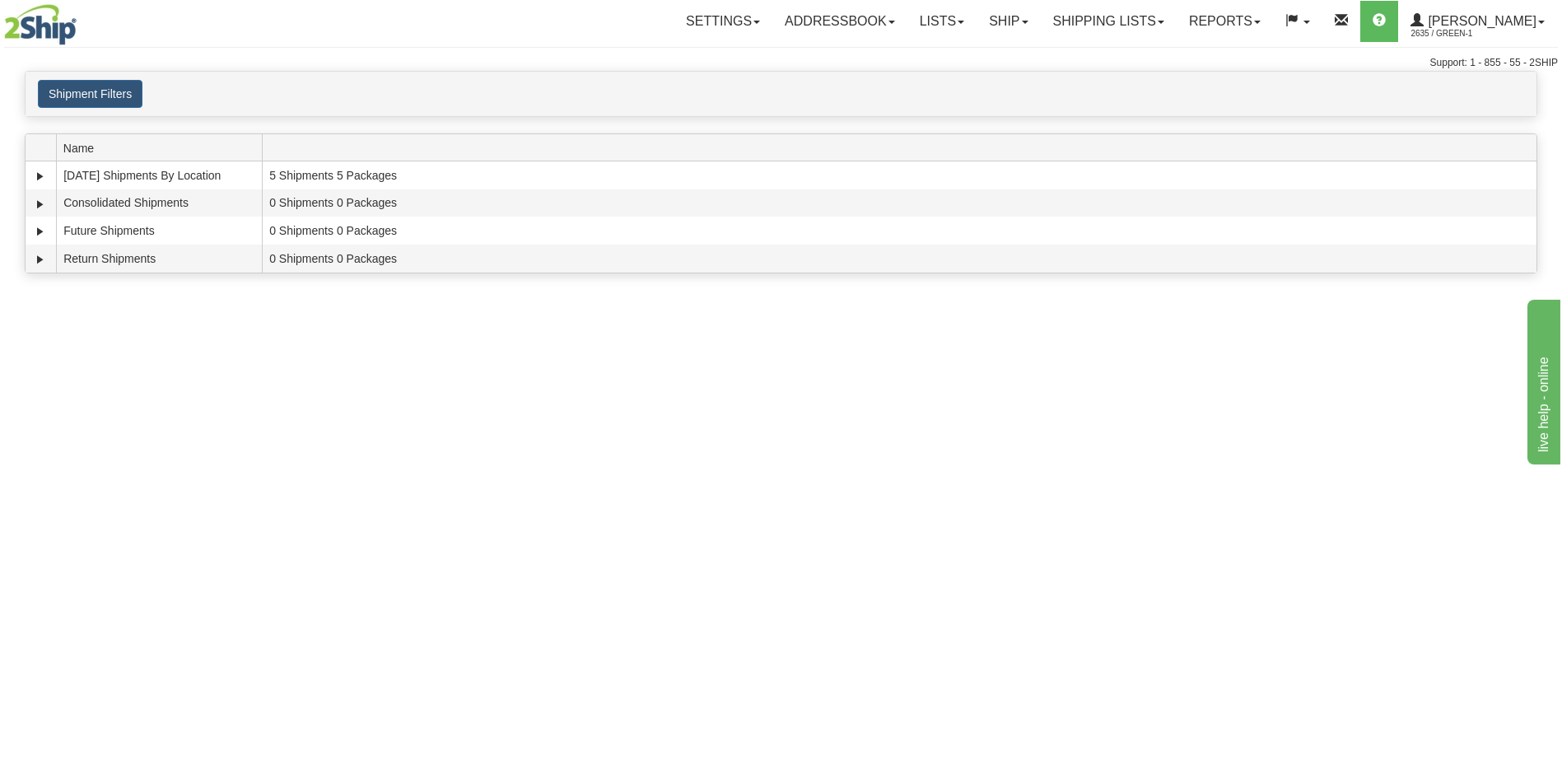
click at [1310, 404] on div "Toggle navigation Settings Shipping Preferences Fields Preferences New Recipien…" at bounding box center [781, 380] width 1562 height 761
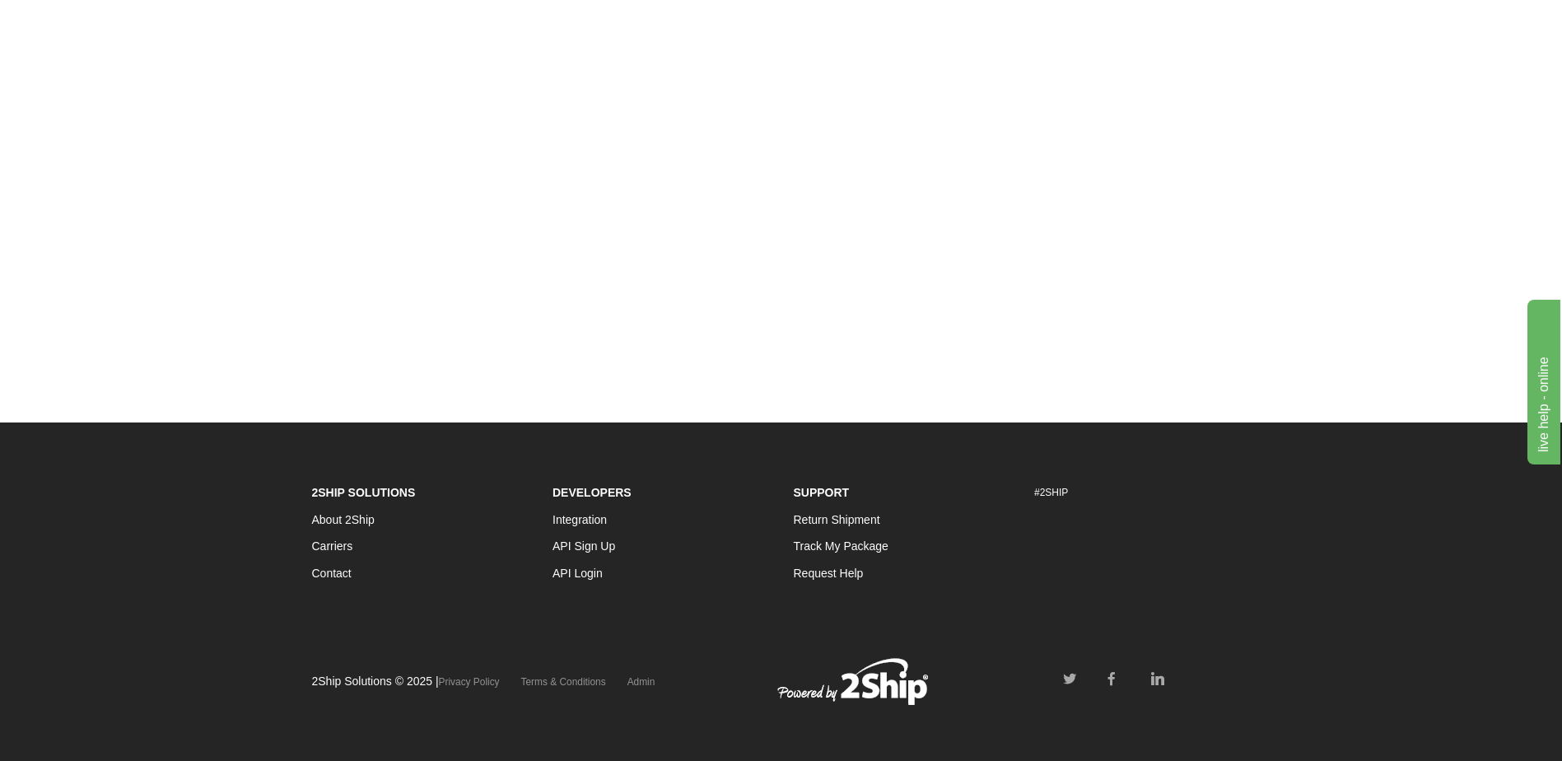
scroll to position [341, 0]
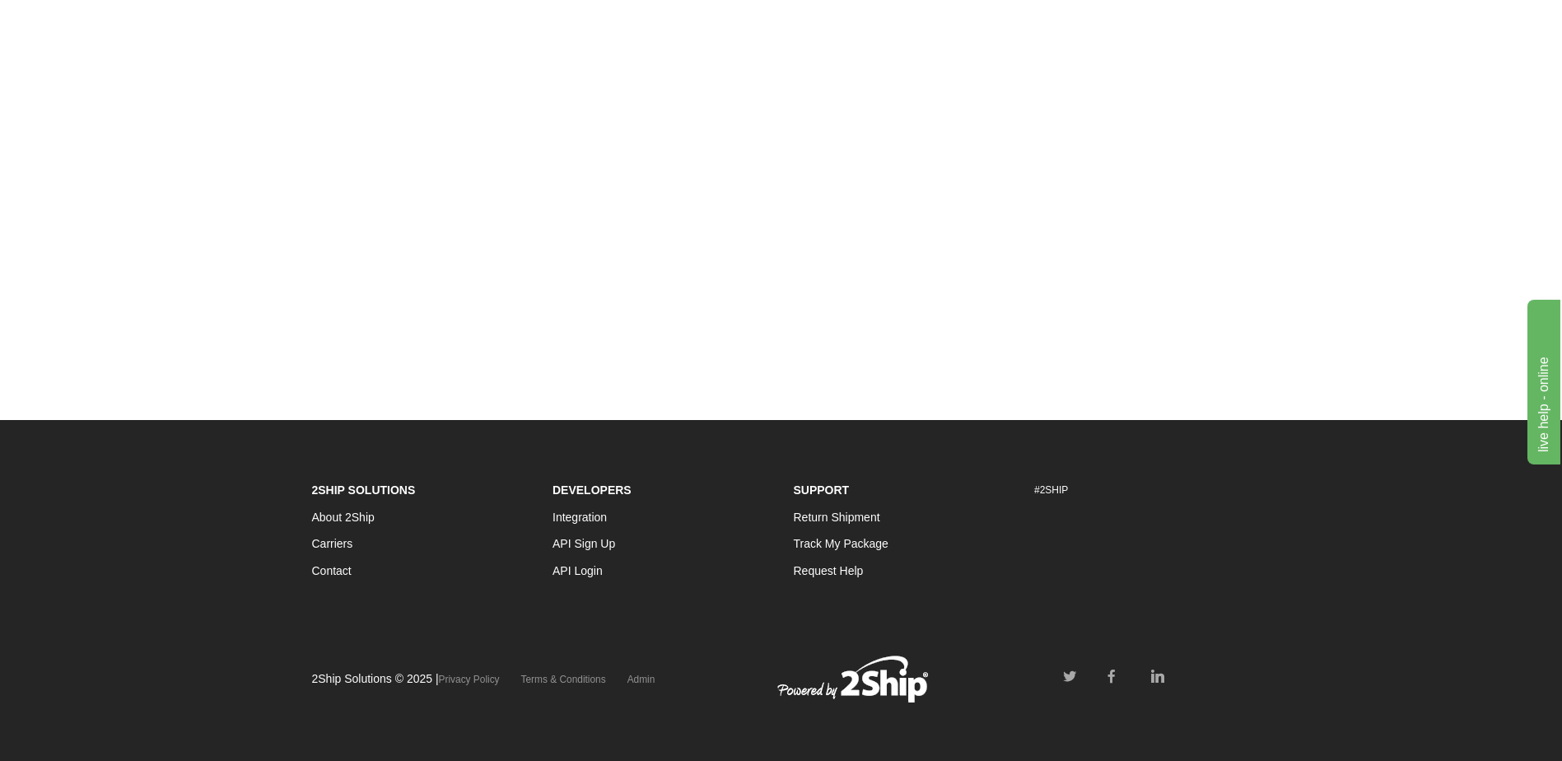
click at [219, 239] on div "Toggle navigation Settings Shipping Preferences Fields Preferences New Recipien…" at bounding box center [781, 39] width 1562 height 761
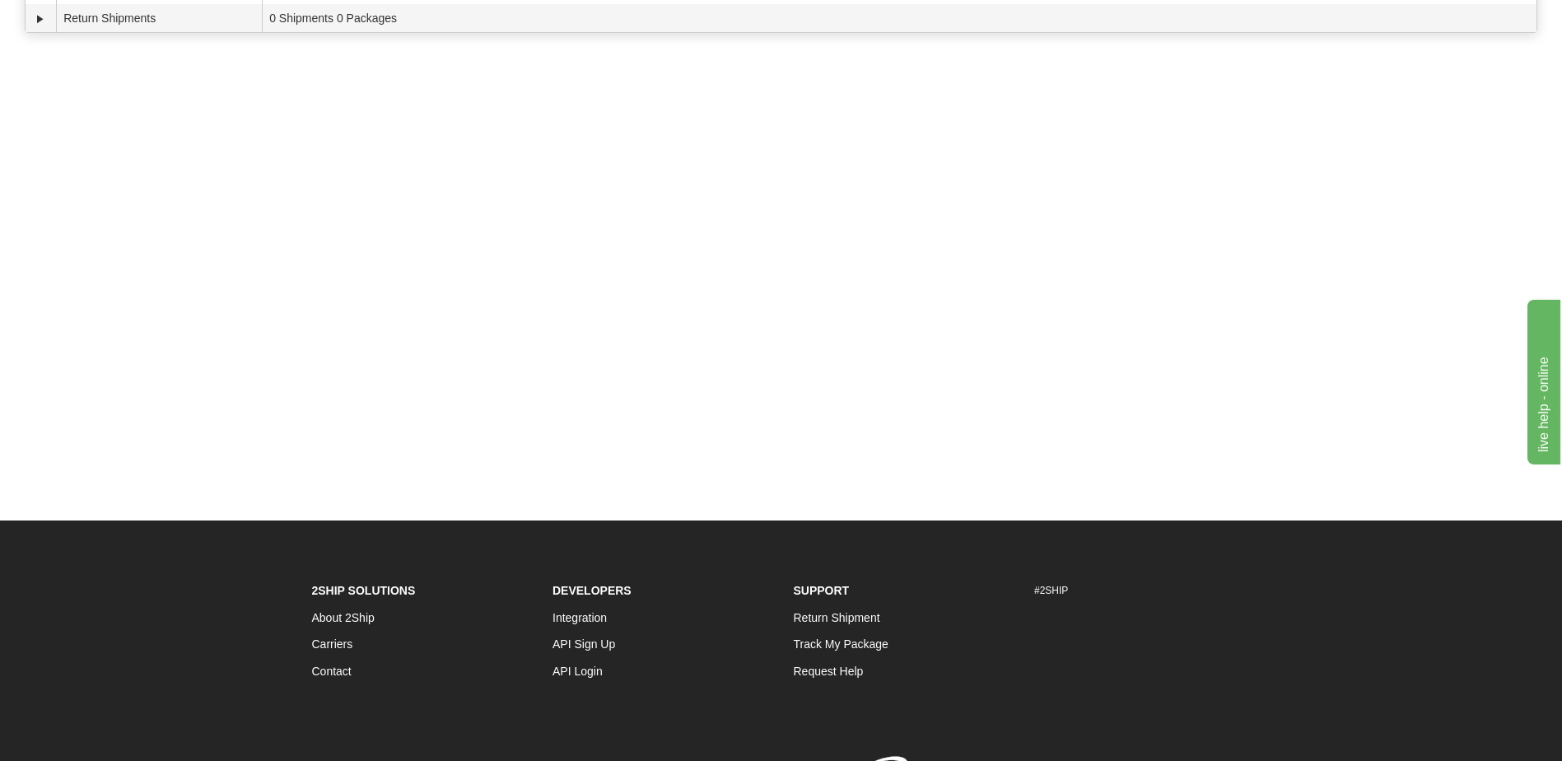
scroll to position [0, 0]
